Goal: Task Accomplishment & Management: Manage account settings

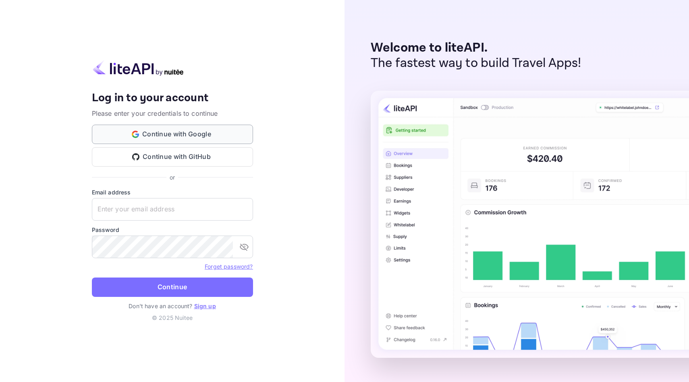
type input "[EMAIL_ADDRESS][DOMAIN_NAME]"
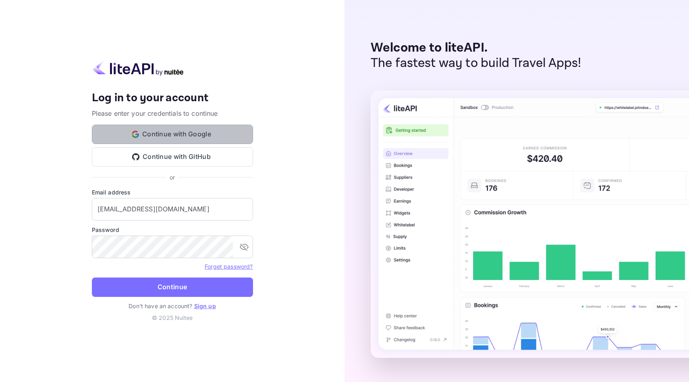
click at [137, 139] on button "Continue with Google" at bounding box center [172, 134] width 161 height 19
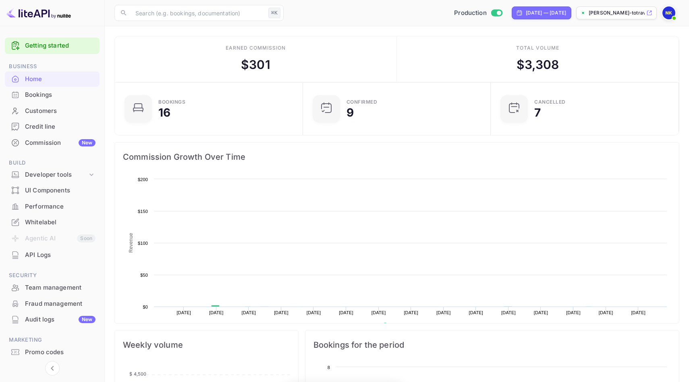
scroll to position [131, 183]
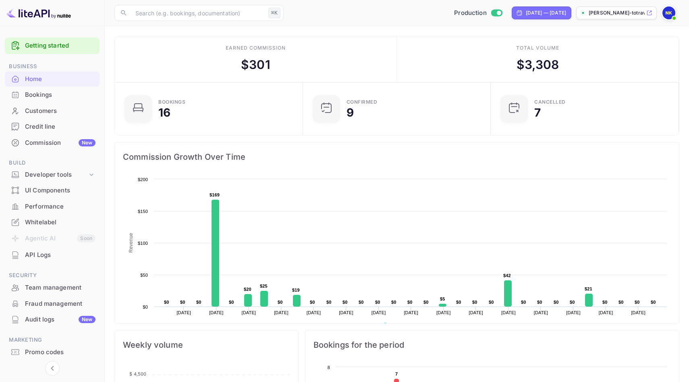
click at [46, 89] on div "Bookings" at bounding box center [52, 95] width 95 height 16
